Goal: Task Accomplishment & Management: Use online tool/utility

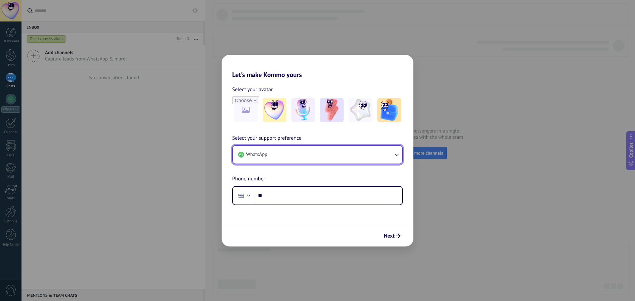
click at [326, 156] on button "WhatsApp" at bounding box center [317, 155] width 169 height 18
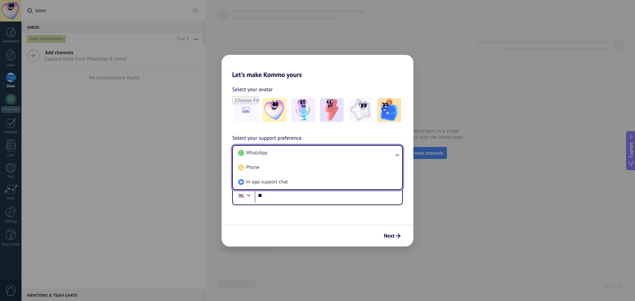
click at [392, 229] on div "Next" at bounding box center [318, 236] width 192 height 22
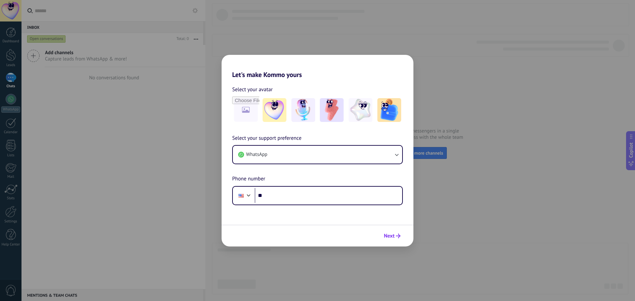
click at [391, 238] on span "Next" at bounding box center [389, 236] width 11 height 5
click at [396, 232] on button "Next" at bounding box center [392, 236] width 22 height 11
click at [400, 236] on icon "submit" at bounding box center [398, 236] width 5 height 5
click at [264, 45] on div "Let's make Kommo yours Select your avatar Select your support preference WhatsA…" at bounding box center [317, 150] width 635 height 301
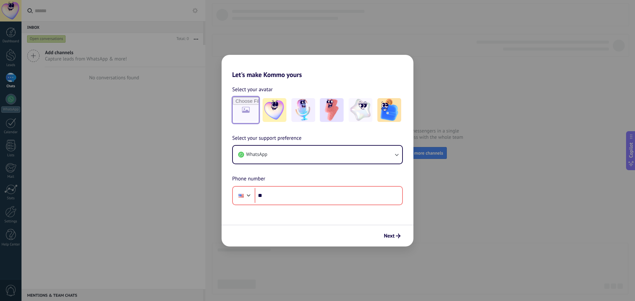
click at [244, 114] on input "file" at bounding box center [246, 110] width 26 height 26
click at [534, 102] on div "Let's make Kommo yours Select your avatar Select your support preference WhatsA…" at bounding box center [317, 150] width 635 height 301
drag, startPoint x: 534, startPoint y: 102, endPoint x: 213, endPoint y: 2, distance: 336.5
click at [495, 92] on div "Let's make Kommo yours Select your avatar Select your support preference WhatsA…" at bounding box center [317, 150] width 635 height 301
click at [16, 44] on div "Let's make Kommo yours Select your avatar Select your support preference WhatsA…" at bounding box center [317, 150] width 635 height 301
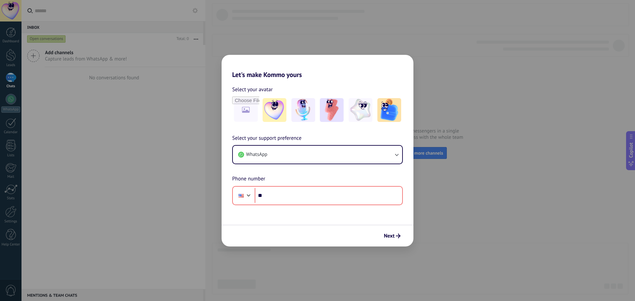
click at [15, 43] on div "Let's make Kommo yours Select your avatar Select your support preference WhatsA…" at bounding box center [317, 150] width 635 height 301
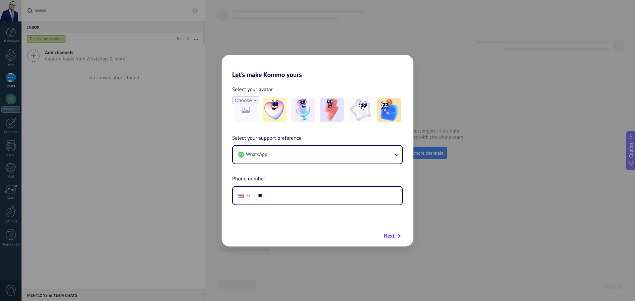
click at [396, 238] on span "Next" at bounding box center [392, 236] width 17 height 5
click at [348, 201] on input "**" at bounding box center [329, 195] width 148 height 15
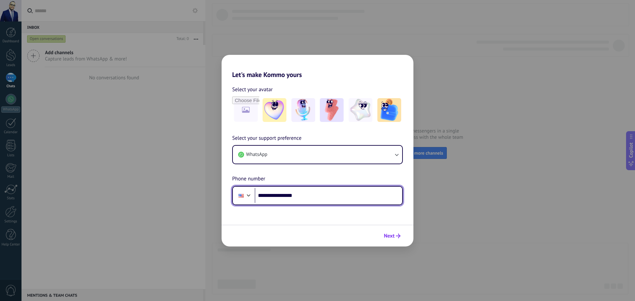
type input "**********"
click at [396, 234] on icon "submit" at bounding box center [398, 236] width 5 height 5
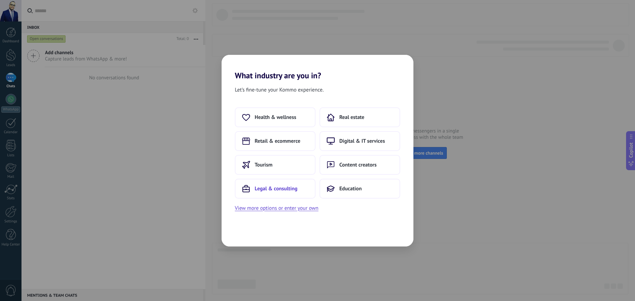
click at [287, 182] on button "Legal & consulting" at bounding box center [275, 189] width 81 height 20
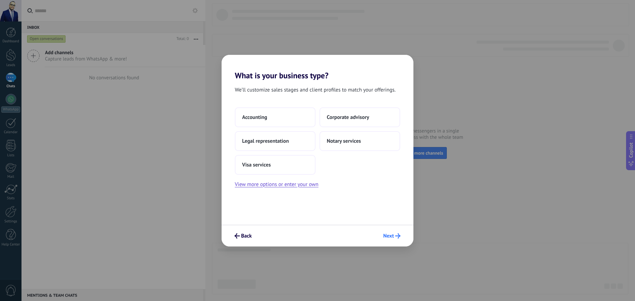
click at [399, 235] on use "submit" at bounding box center [397, 235] width 5 height 5
click at [396, 236] on icon "submit" at bounding box center [397, 235] width 5 height 5
click at [287, 117] on button "Accounting" at bounding box center [275, 117] width 81 height 20
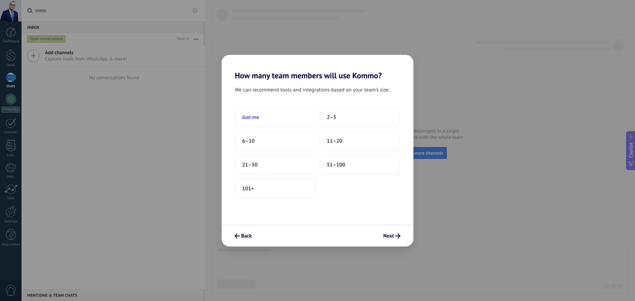
click at [268, 120] on button "Just me" at bounding box center [275, 117] width 81 height 20
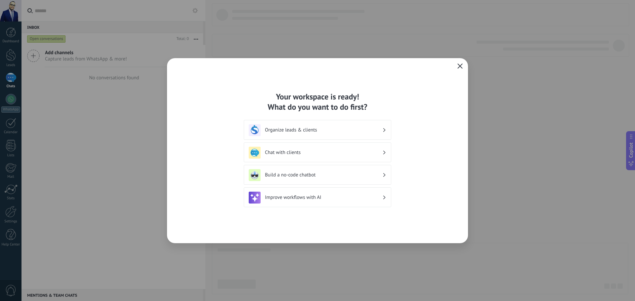
click at [462, 64] on icon "button" at bounding box center [459, 65] width 5 height 5
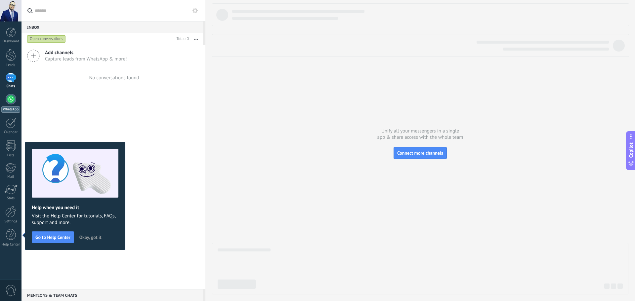
click at [12, 100] on div at bounding box center [11, 99] width 11 height 11
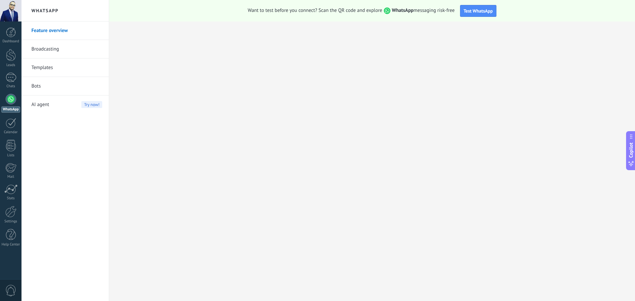
click at [81, 87] on link "Bots" at bounding box center [66, 86] width 71 height 19
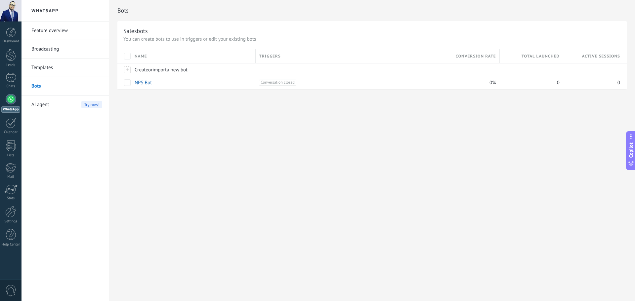
click at [58, 108] on div "AI agent Try now!" at bounding box center [66, 105] width 71 height 19
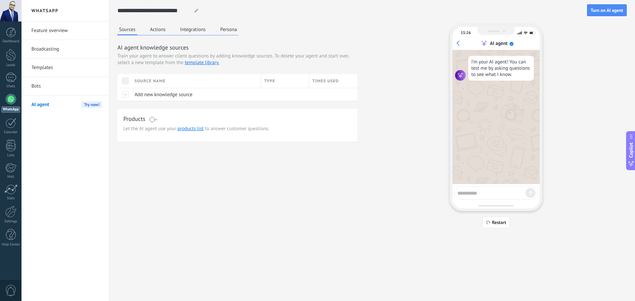
click at [149, 30] on button "Actions" at bounding box center [157, 29] width 19 height 10
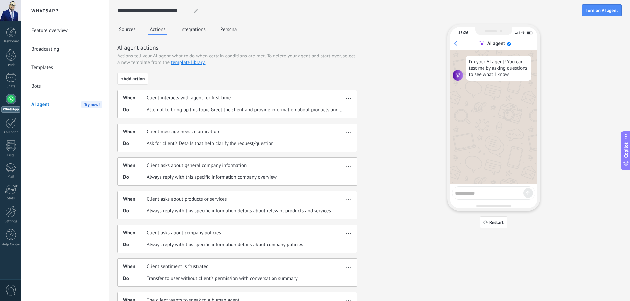
click at [187, 23] on div "**********" at bounding box center [369, 194] width 504 height 388
click at [190, 25] on button "Integrations" at bounding box center [193, 29] width 29 height 10
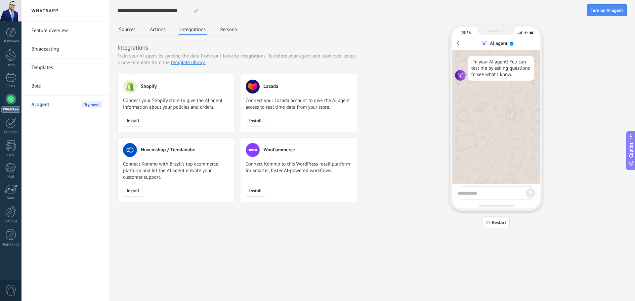
click at [222, 25] on button "Persona" at bounding box center [229, 29] width 20 height 10
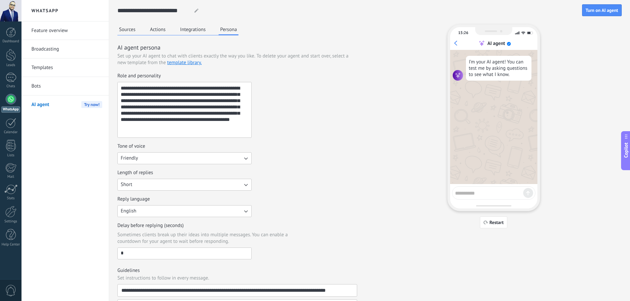
drag, startPoint x: 142, startPoint y: 116, endPoint x: 216, endPoint y: 275, distance: 175.8
click at [216, 275] on div "**********" at bounding box center [237, 245] width 240 height 405
click at [84, 94] on link "Bots" at bounding box center [66, 86] width 71 height 19
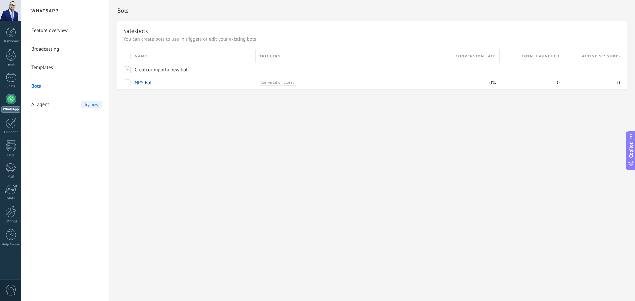
click at [48, 68] on link "Templates" at bounding box center [66, 68] width 71 height 19
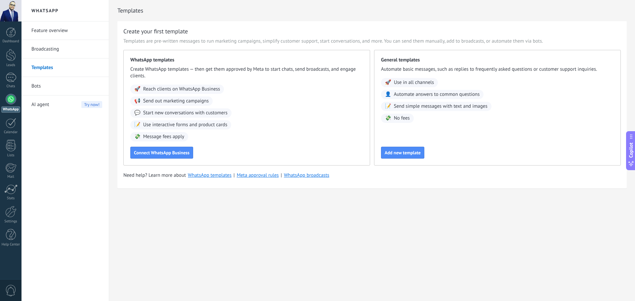
drag, startPoint x: 176, startPoint y: 151, endPoint x: 414, endPoint y: 168, distance: 239.0
click at [439, 179] on div "Create your first template Templates are pre-written messages to run marketing …" at bounding box center [371, 104] width 509 height 167
click at [149, 154] on span "Connect WhatsApp Business" at bounding box center [162, 152] width 56 height 5
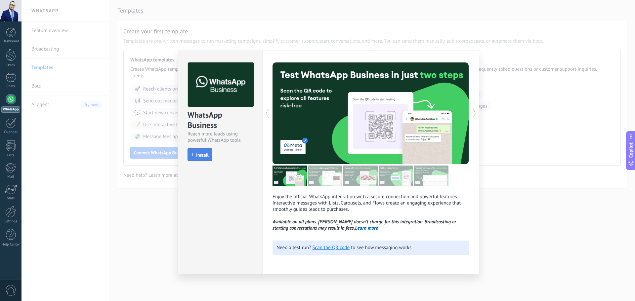
click at [208, 156] on span "Install" at bounding box center [202, 155] width 13 height 5
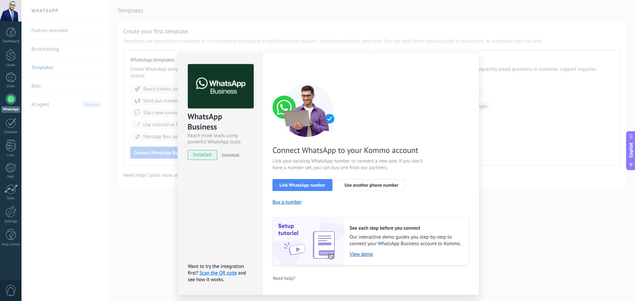
drag, startPoint x: 31, startPoint y: 183, endPoint x: 43, endPoint y: 181, distance: 11.8
click at [33, 183] on div "WhatsApp Business Reach more leads using powerful WhatsApp tools installed Unin…" at bounding box center [327, 150] width 613 height 301
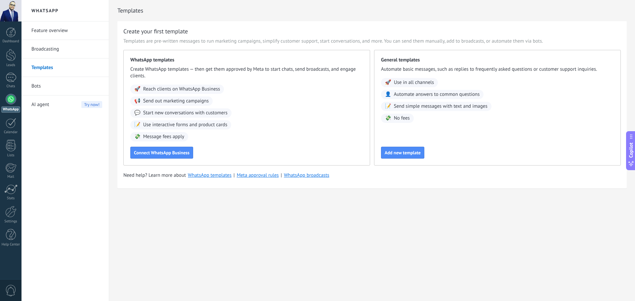
click at [53, 106] on div "AI agent Try now!" at bounding box center [66, 105] width 71 height 19
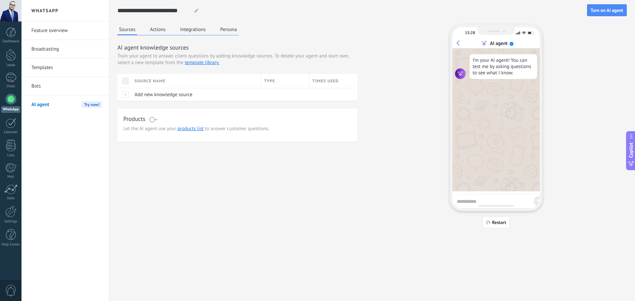
click at [40, 93] on link "Bots" at bounding box center [66, 86] width 71 height 19
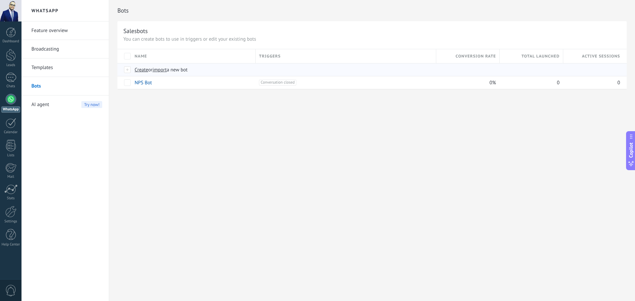
click at [162, 68] on span "import" at bounding box center [159, 70] width 14 height 6
click at [0, 0] on input "import a new bot" at bounding box center [0, 0] width 0 height 0
click at [134, 69] on div "Create or import a new bot" at bounding box center [248, 69] width 235 height 13
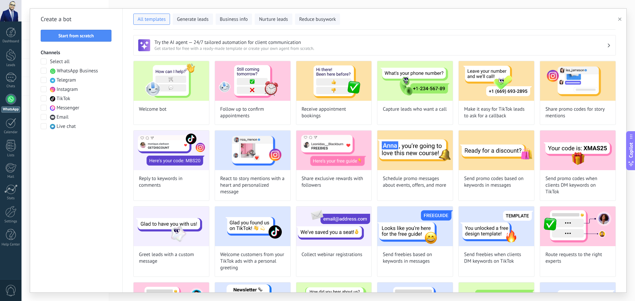
click at [54, 77] on div "Telegram" at bounding box center [63, 80] width 26 height 7
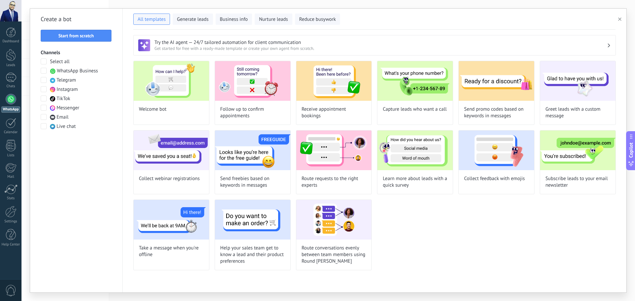
click at [50, 124] on div "Live chat" at bounding box center [63, 126] width 26 height 7
click at [41, 117] on span at bounding box center [44, 117] width 6 height 6
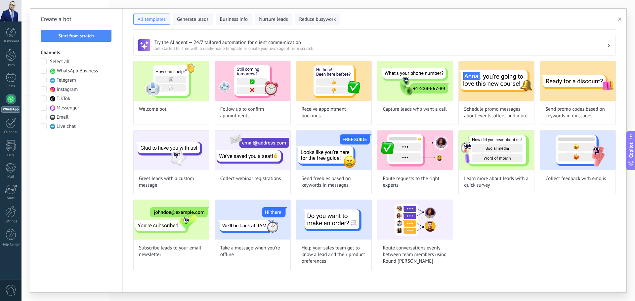
click at [42, 101] on span at bounding box center [44, 99] width 6 height 6
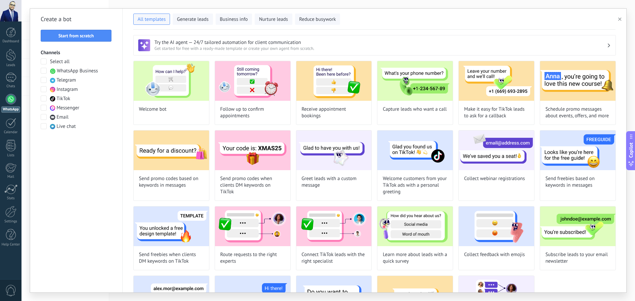
click at [43, 85] on div "Select all WhatsApp Business Telegram Instagram TikTok Messenger Email Live chat" at bounding box center [76, 94] width 71 height 71
click at [45, 86] on span at bounding box center [44, 89] width 6 height 6
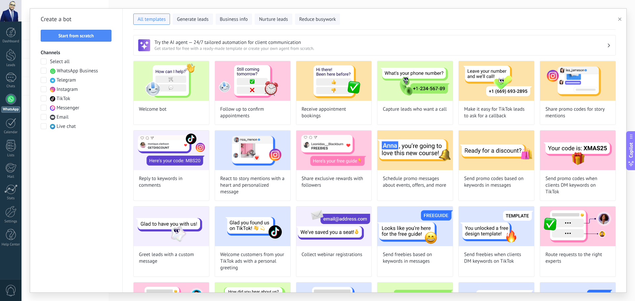
click at [41, 71] on span at bounding box center [44, 71] width 6 height 6
click at [53, 115] on use at bounding box center [52, 117] width 5 height 5
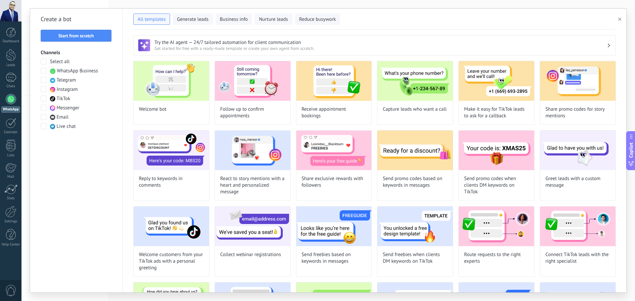
click at [43, 111] on div at bounding box center [44, 108] width 7 height 7
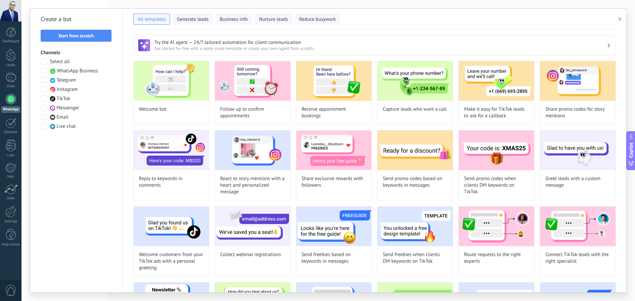
click at [48, 122] on div "Select all WhatsApp Business Telegram Instagram TikTok Messenger Email Live chat" at bounding box center [76, 94] width 71 height 71
click at [41, 122] on div "Select all WhatsApp Business Telegram Instagram TikTok Messenger Email Live chat" at bounding box center [76, 94] width 71 height 71
click at [43, 125] on span at bounding box center [44, 126] width 6 height 6
click at [44, 93] on div "Select all WhatsApp Business Telegram Instagram TikTok Messenger Email Live chat" at bounding box center [76, 94] width 71 height 71
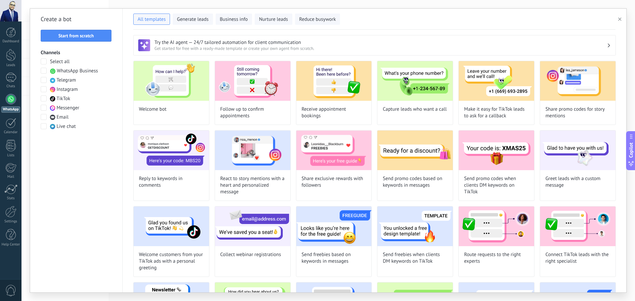
click at [39, 102] on div "Create a bot Start from scratch Channels Select all WhatsApp Business Telegram …" at bounding box center [76, 151] width 93 height 284
click at [43, 103] on div "Select all WhatsApp Business Telegram Instagram TikTok Messenger Email Live chat" at bounding box center [76, 94] width 71 height 71
click at [45, 96] on span at bounding box center [44, 99] width 6 height 6
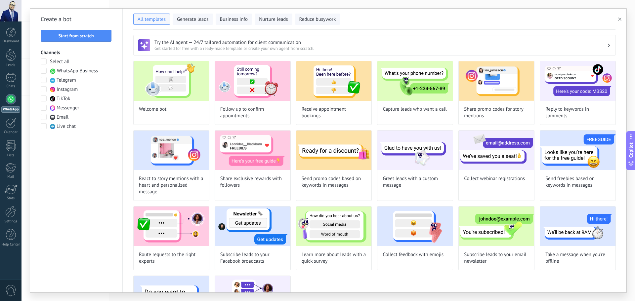
click at [44, 90] on span at bounding box center [44, 89] width 6 height 6
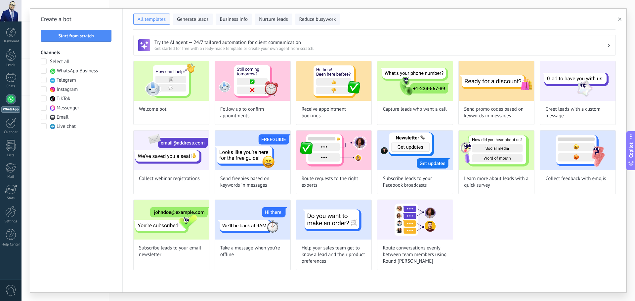
click at [43, 80] on span at bounding box center [44, 80] width 6 height 6
click at [41, 63] on span at bounding box center [44, 62] width 6 height 6
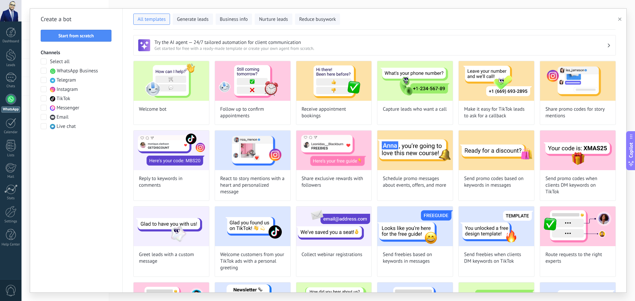
click at [37, 110] on div "Create a bot Start from scratch Channels Select all WhatsApp Business Telegram …" at bounding box center [76, 151] width 93 height 284
click at [47, 117] on label "Email" at bounding box center [55, 117] width 28 height 7
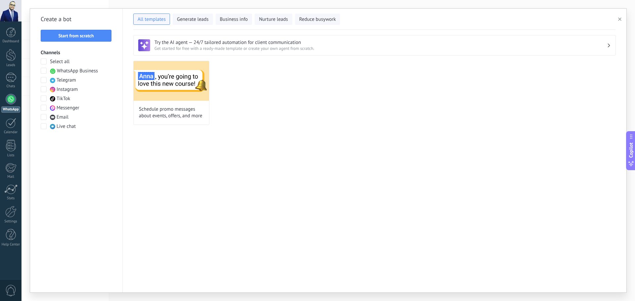
click at [227, 45] on h3 "Try the AI agent — 24/7 tailored automation for client communication" at bounding box center [380, 42] width 452 height 6
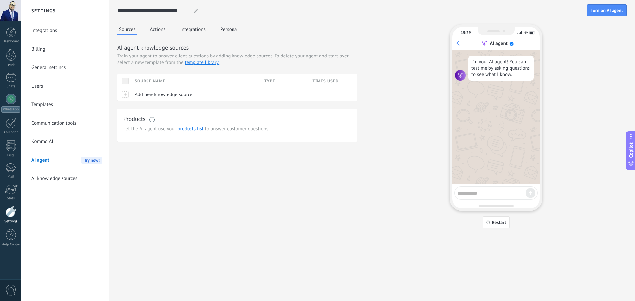
drag, startPoint x: 160, startPoint y: 34, endPoint x: 161, endPoint y: 27, distance: 7.0
click at [161, 34] on div "Sources Actions Integrations Persona" at bounding box center [177, 29] width 121 height 11
click at [167, 37] on div "Sources Actions Integrations Persona AI agent knowledge sources Train your agen…" at bounding box center [237, 82] width 240 height 117
click at [167, 34] on div "Sources Actions Integrations Persona" at bounding box center [177, 29] width 121 height 11
click at [161, 29] on button "Actions" at bounding box center [157, 29] width 19 height 10
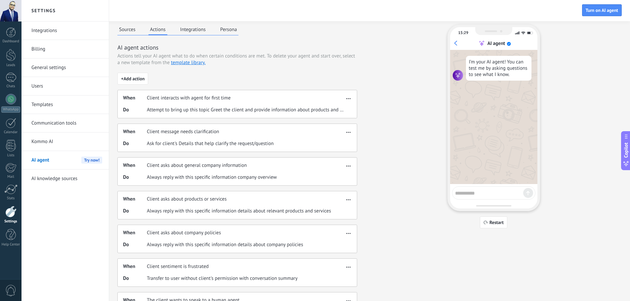
scroll to position [108, 0]
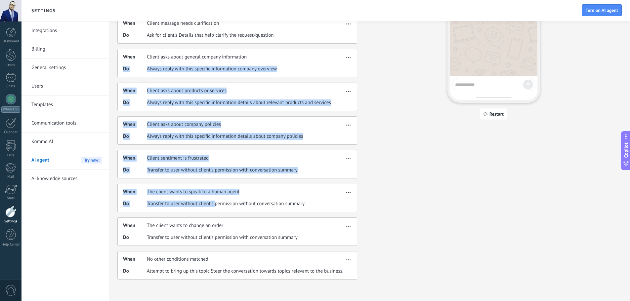
drag, startPoint x: 204, startPoint y: 203, endPoint x: 115, endPoint y: 75, distance: 156.1
click at [115, 75] on div "**********" at bounding box center [369, 97] width 521 height 410
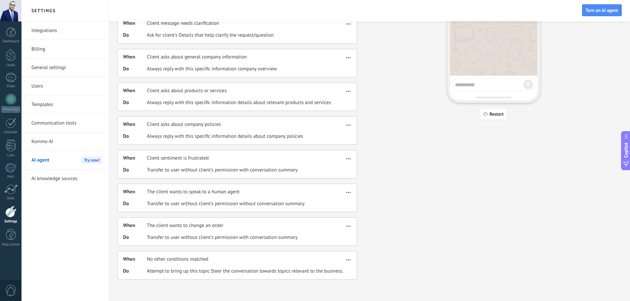
click at [399, 230] on div "Sources Actions Integrations Persona AI agent actions Actions tell your AI agen…" at bounding box center [369, 98] width 504 height 364
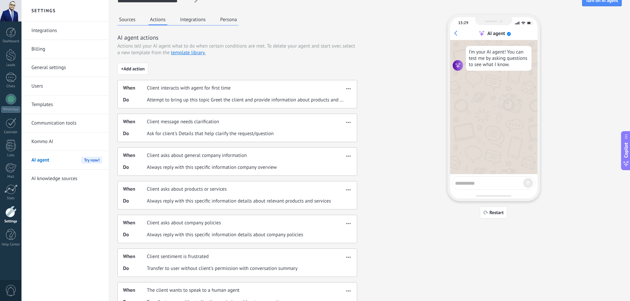
scroll to position [0, 0]
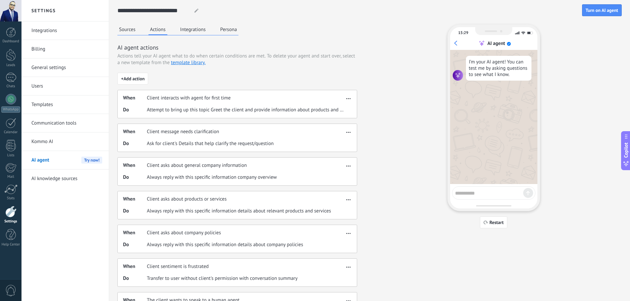
click at [199, 33] on button "Integrations" at bounding box center [193, 29] width 29 height 10
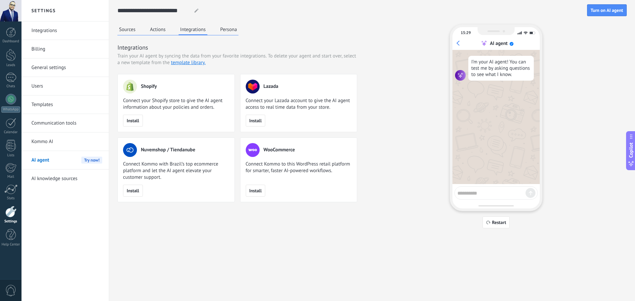
click at [227, 35] on div "Sources Actions Integrations Persona" at bounding box center [177, 29] width 121 height 11
click at [215, 25] on div "Sources Actions Integrations Persona" at bounding box center [177, 29] width 121 height 11
click at [221, 30] on button "Persona" at bounding box center [229, 29] width 20 height 10
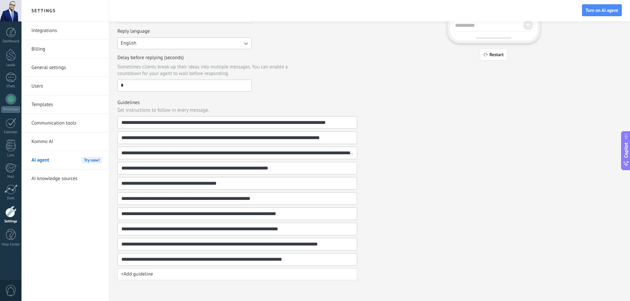
scroll to position [169, 0]
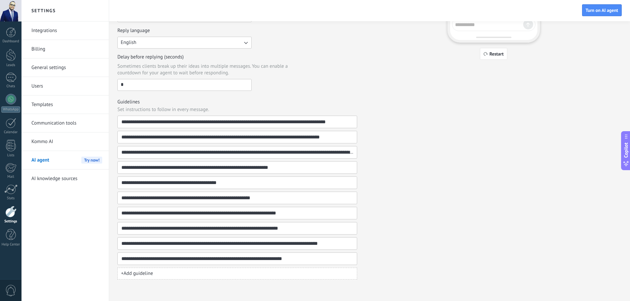
click at [52, 180] on link "AI knowledge sources" at bounding box center [66, 179] width 71 height 19
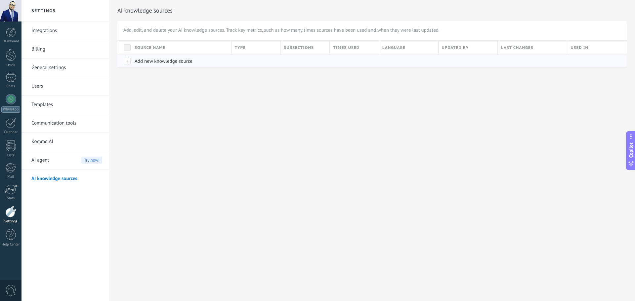
click at [153, 62] on span "Add new knowledge source" at bounding box center [164, 61] width 58 height 6
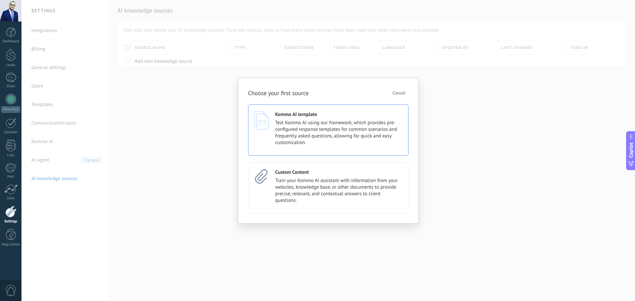
click at [320, 130] on span "Test Kommo AI using our framework, which provides pre-configured response templ…" at bounding box center [338, 133] width 127 height 26
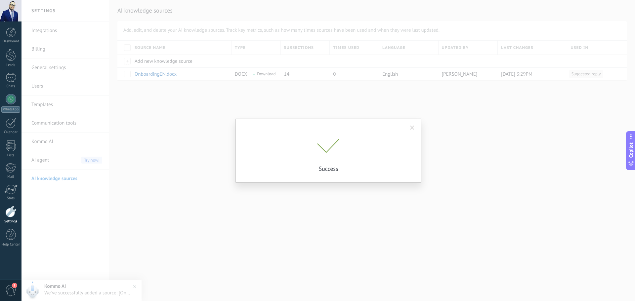
click at [312, 214] on div "Success" at bounding box center [327, 150] width 613 height 301
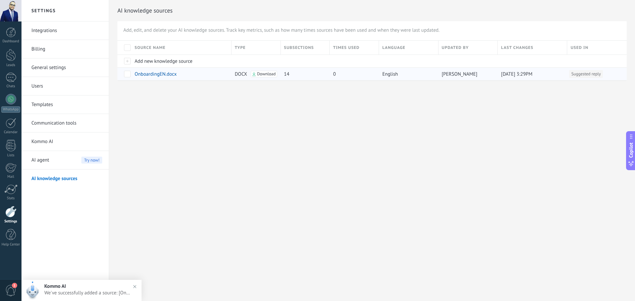
drag, startPoint x: 152, startPoint y: 67, endPoint x: 158, endPoint y: 79, distance: 13.3
click at [152, 68] on div "OnboardingEN.docx" at bounding box center [181, 73] width 100 height 13
click at [157, 73] on span "OnboardingEN.docx" at bounding box center [156, 74] width 42 height 6
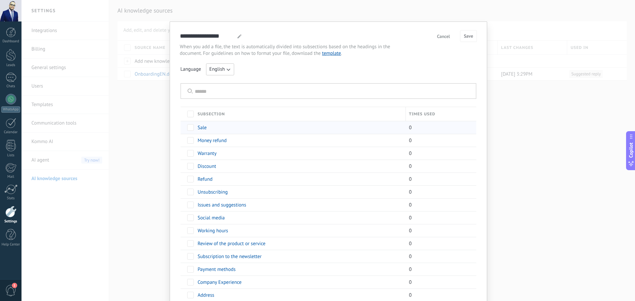
click at [191, 124] on div at bounding box center [188, 127] width 14 height 13
click at [191, 132] on div at bounding box center [188, 127] width 14 height 13
click at [190, 128] on span at bounding box center [190, 127] width 7 height 7
click at [240, 152] on div "Warranty" at bounding box center [298, 153] width 208 height 13
click at [190, 128] on span at bounding box center [190, 127] width 7 height 7
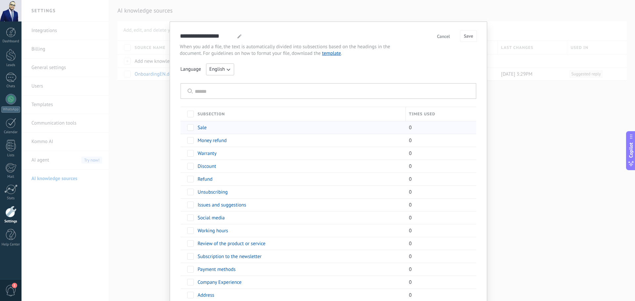
click at [200, 129] on span "Sale" at bounding box center [202, 128] width 9 height 6
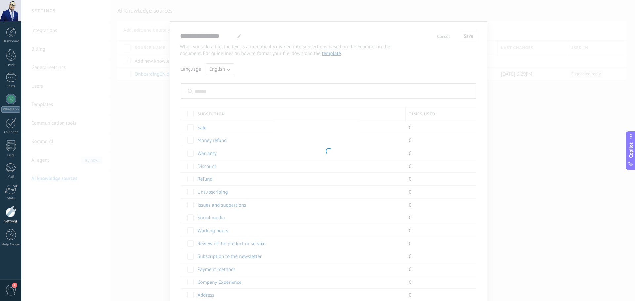
type input "****"
type textarea "**********"
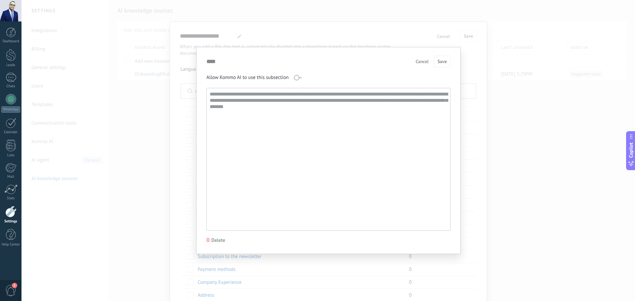
drag, startPoint x: 240, startPoint y: 48, endPoint x: 131, endPoint y: -40, distance: 139.9
click at [131, 0] on html ".abecls-1,.abecls-2{fill-rule:evenodd}.abecls-2{fill:#fff} .abhcls-1{fill:none}…" at bounding box center [317, 150] width 635 height 301
click at [338, 143] on textarea "**********" at bounding box center [328, 159] width 242 height 142
click at [420, 60] on span "Cancel" at bounding box center [422, 61] width 13 height 5
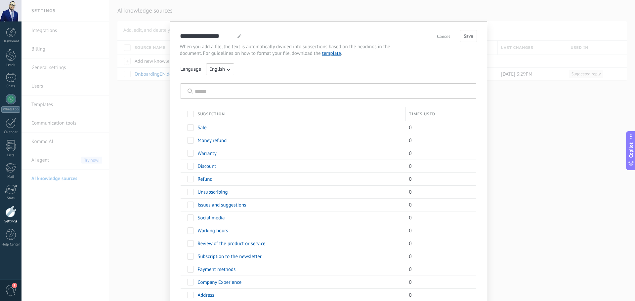
click at [125, 260] on div "**********" at bounding box center [327, 150] width 613 height 301
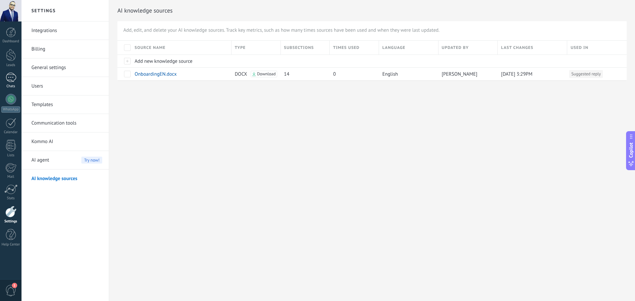
click at [13, 80] on div at bounding box center [11, 78] width 11 height 10
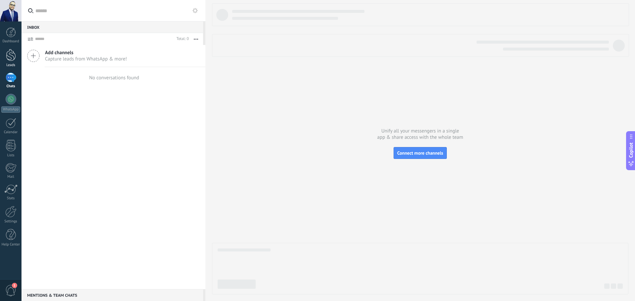
click at [17, 56] on link "Leads" at bounding box center [10, 58] width 21 height 19
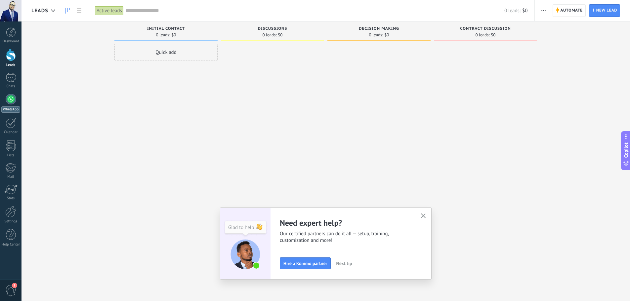
click at [17, 100] on link "WhatsApp" at bounding box center [10, 103] width 21 height 19
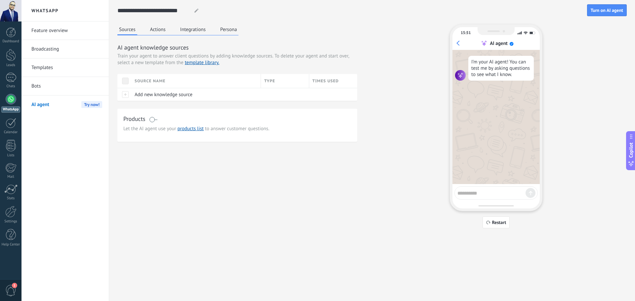
click at [162, 30] on button "Actions" at bounding box center [157, 29] width 19 height 10
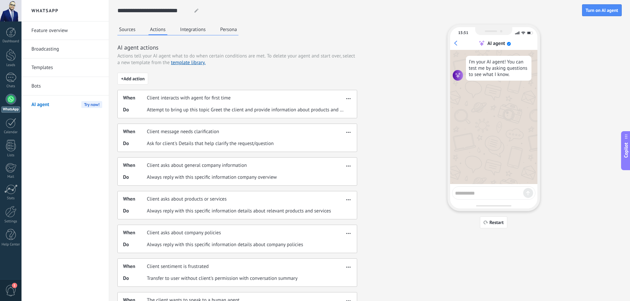
click at [624, 162] on icon at bounding box center [626, 163] width 7 height 7
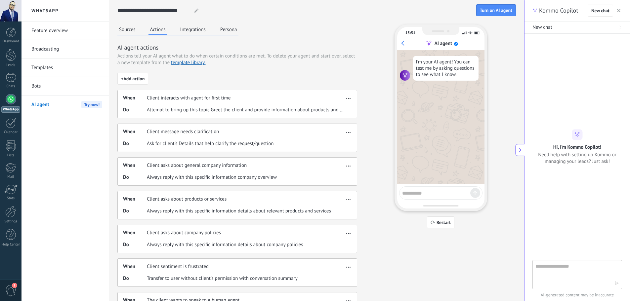
click at [594, 274] on textarea at bounding box center [572, 275] width 74 height 24
